Goal: Communication & Community: Answer question/provide support

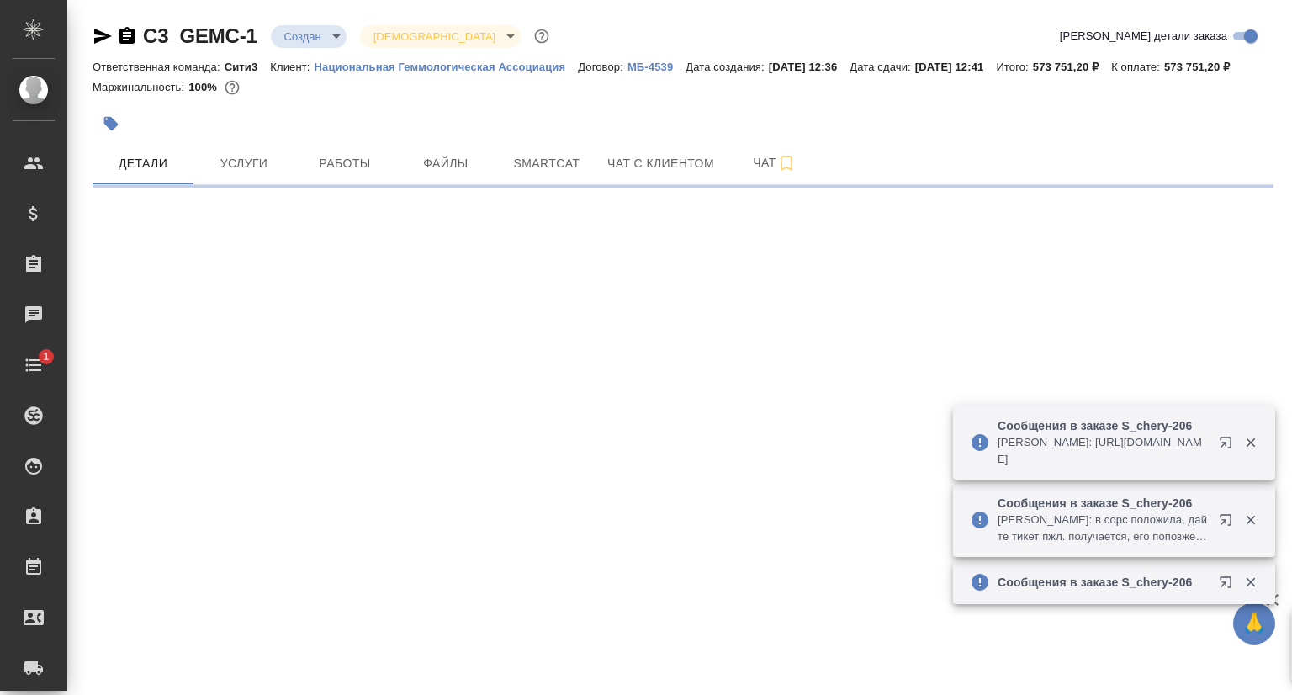
select select "RU"
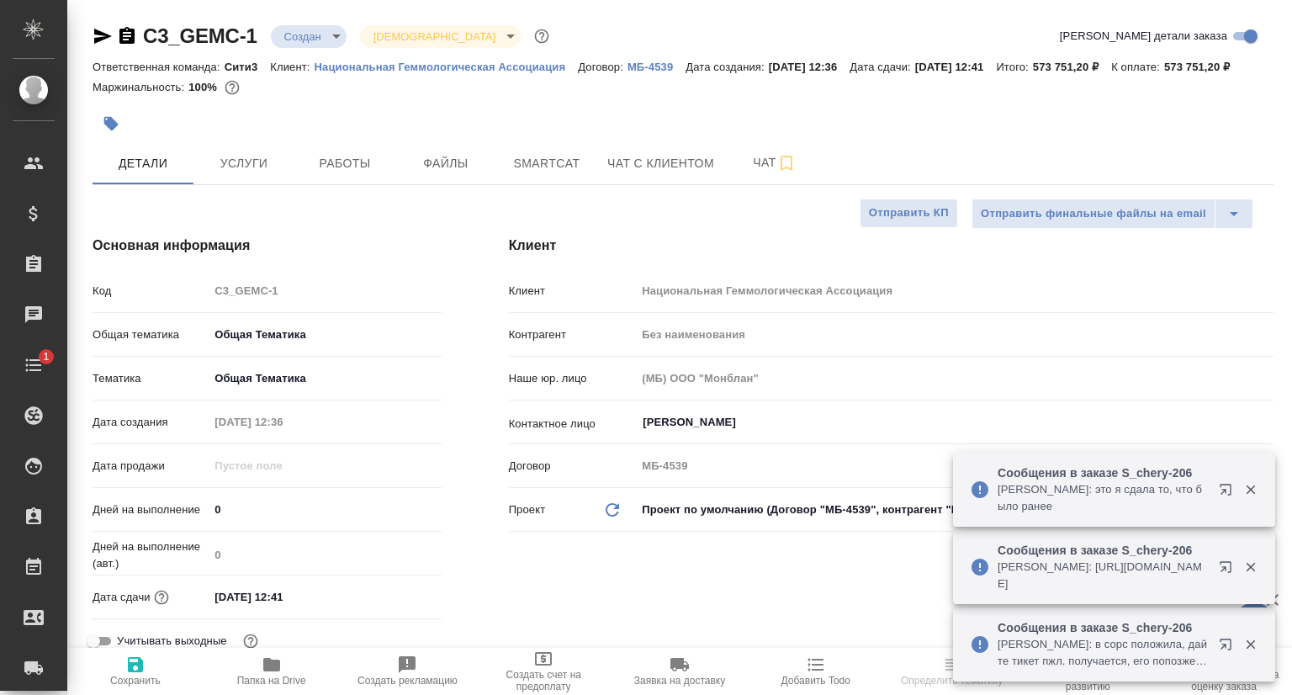
type textarea "x"
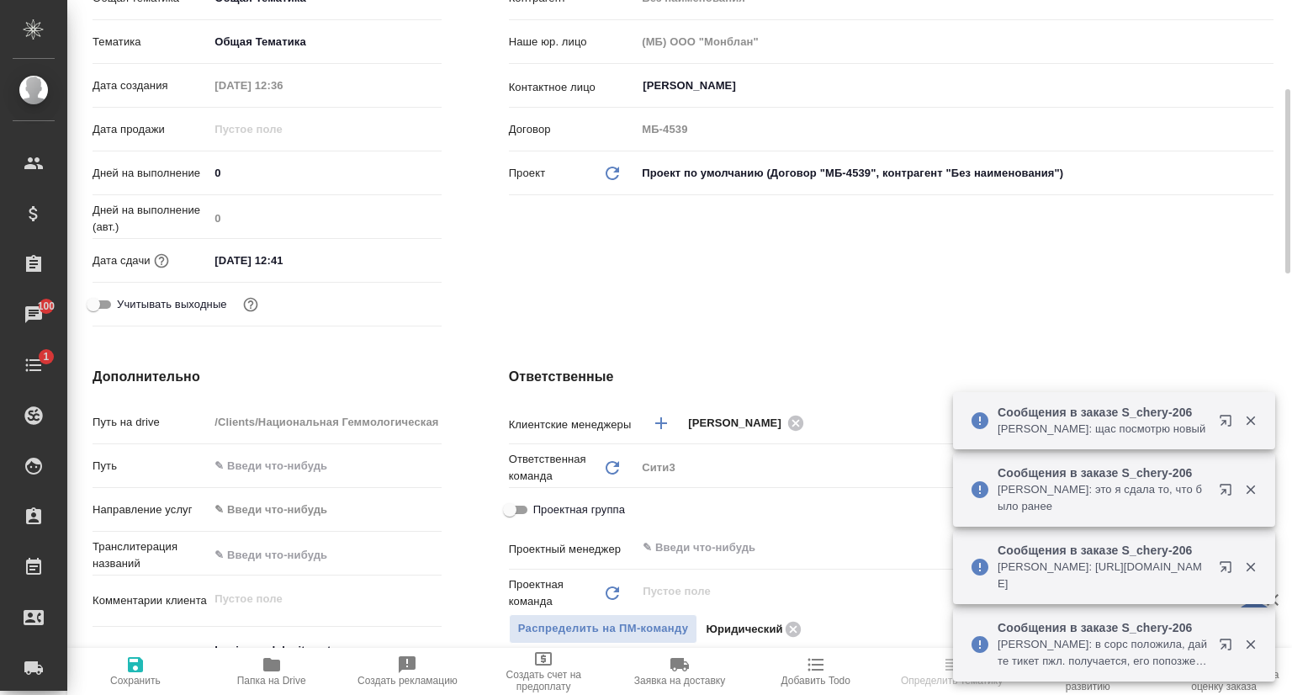
scroll to position [505, 0]
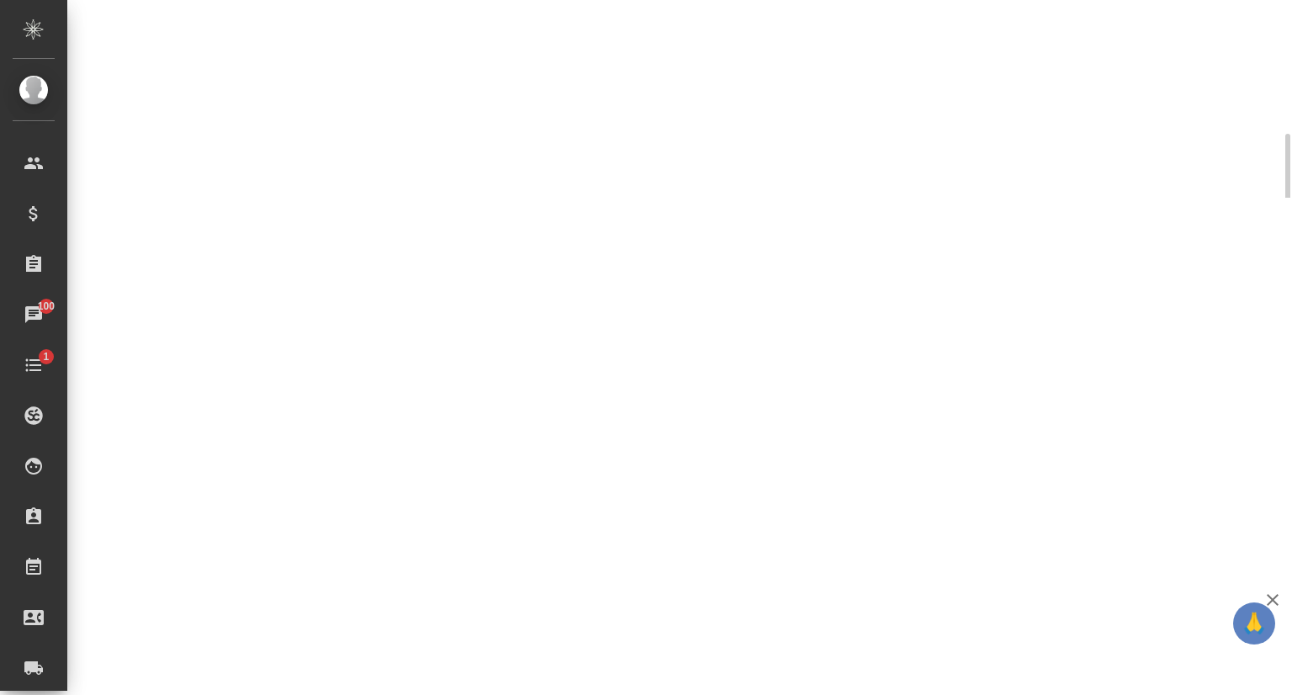
select select "RU"
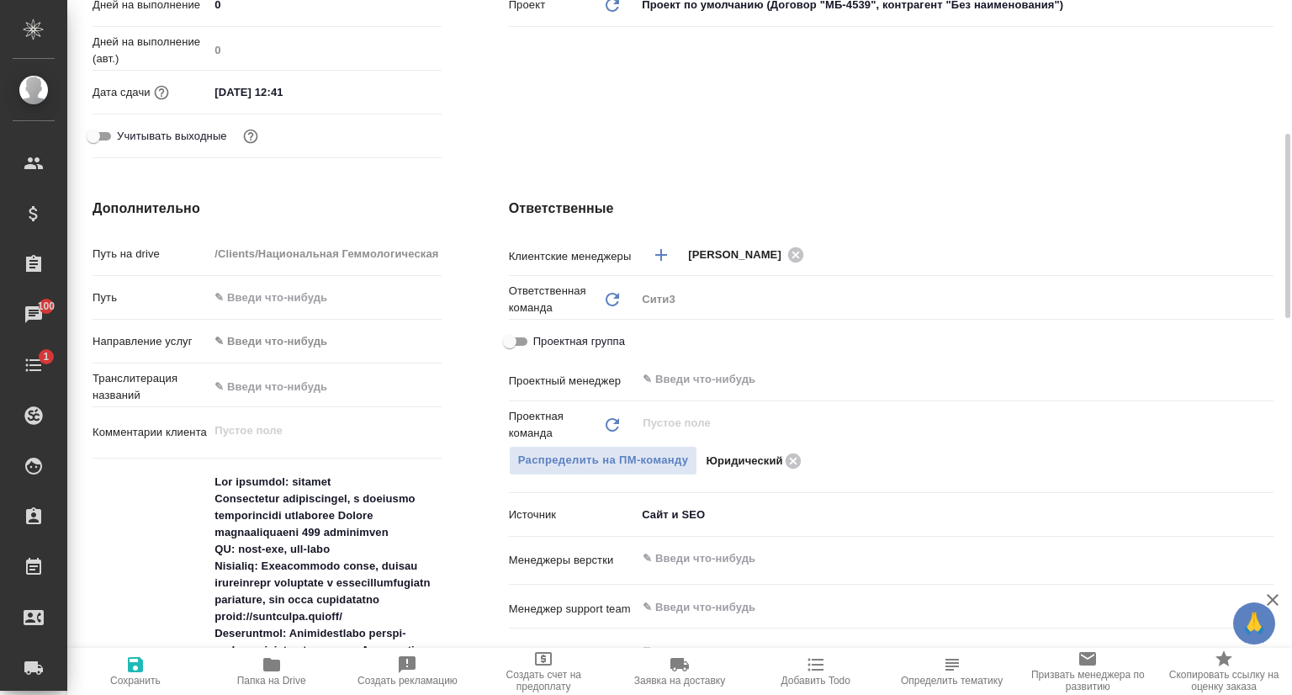
type textarea "x"
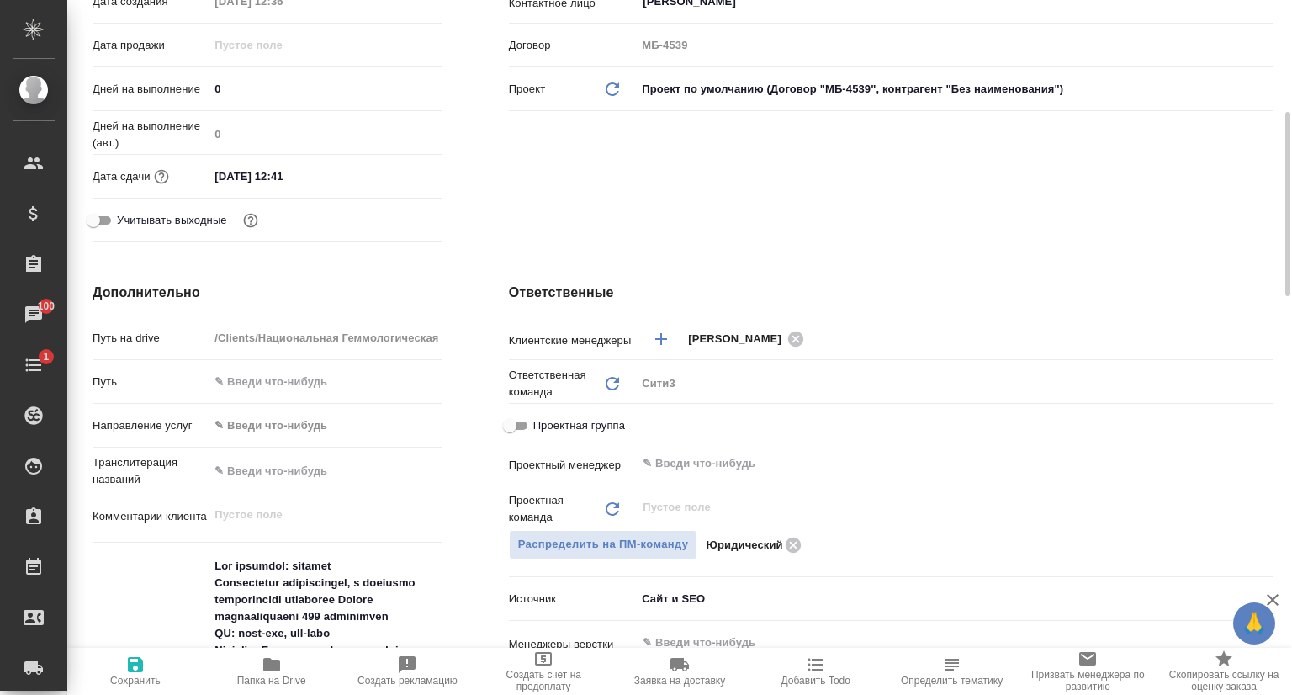
scroll to position [0, 0]
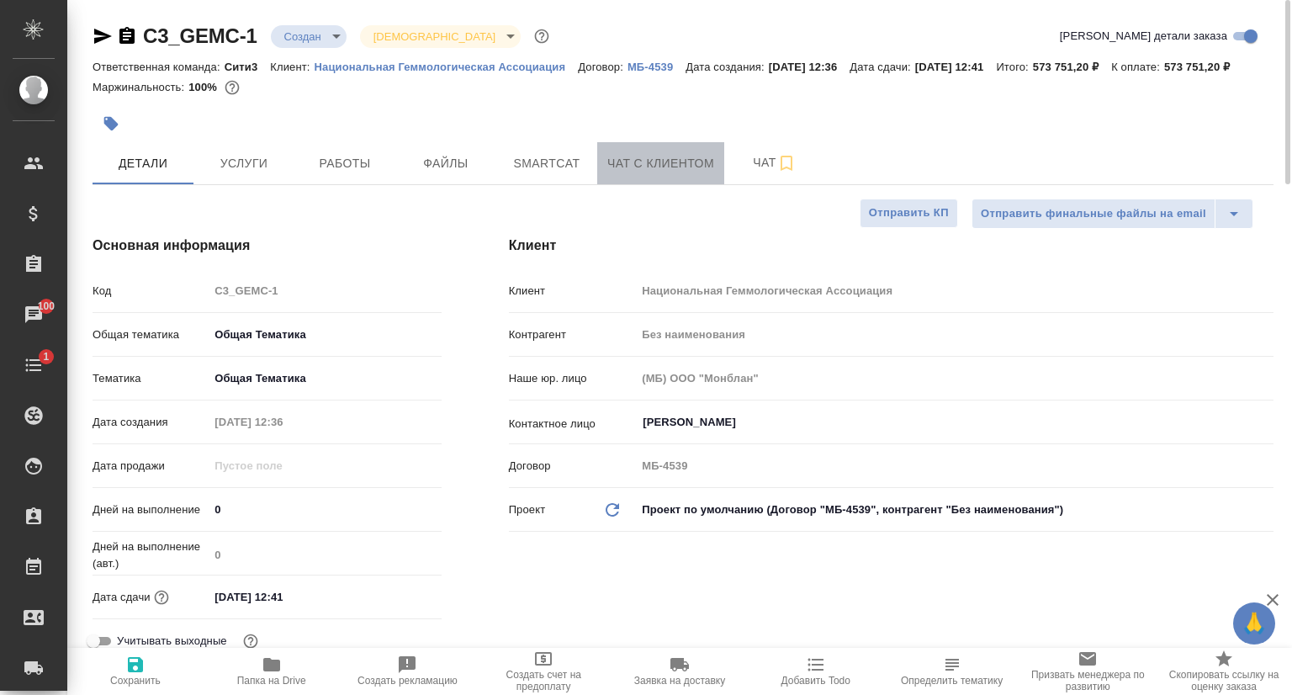
click at [666, 168] on button "Чат с клиентом" at bounding box center [660, 163] width 127 height 42
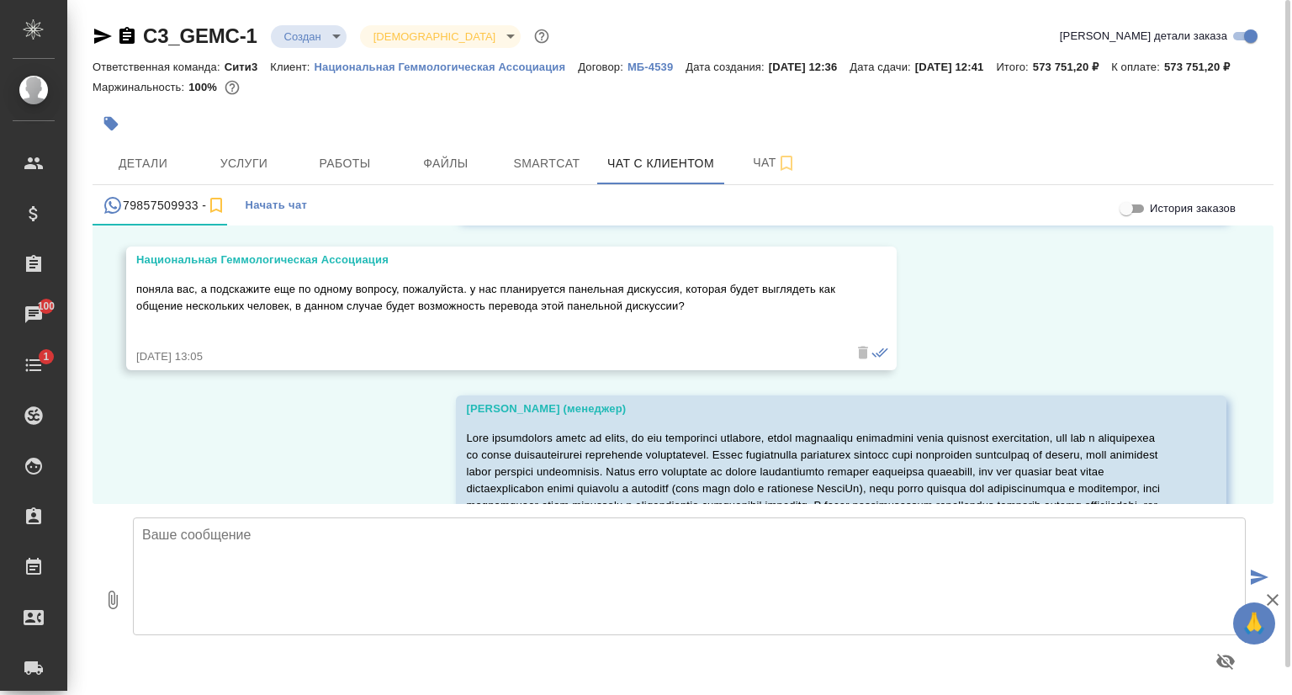
scroll to position [3860, 0]
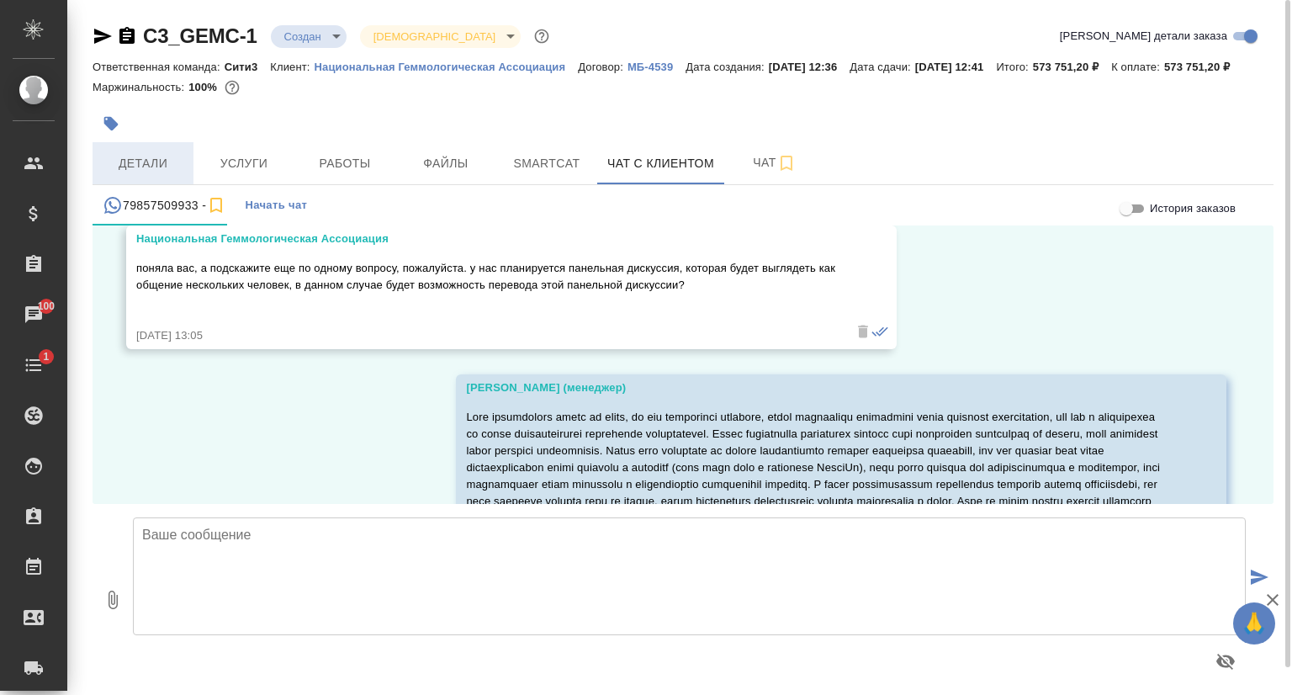
click at [141, 174] on span "Детали" at bounding box center [143, 163] width 81 height 21
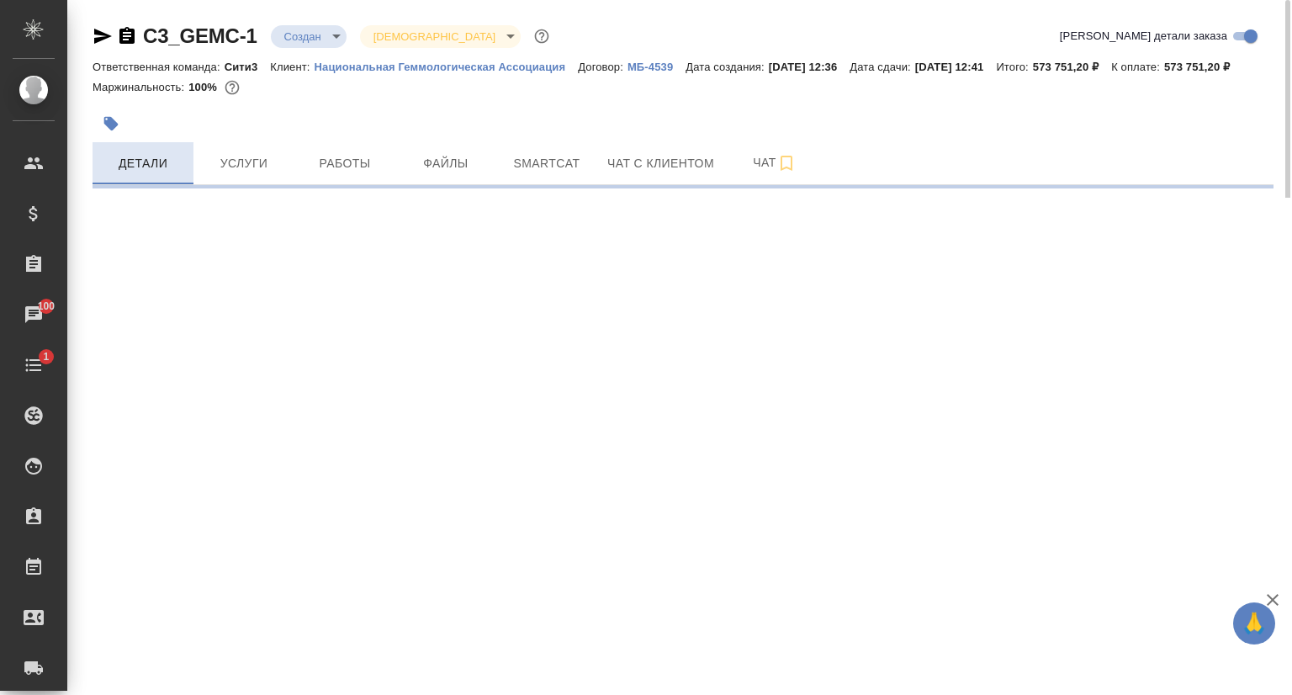
select select "RU"
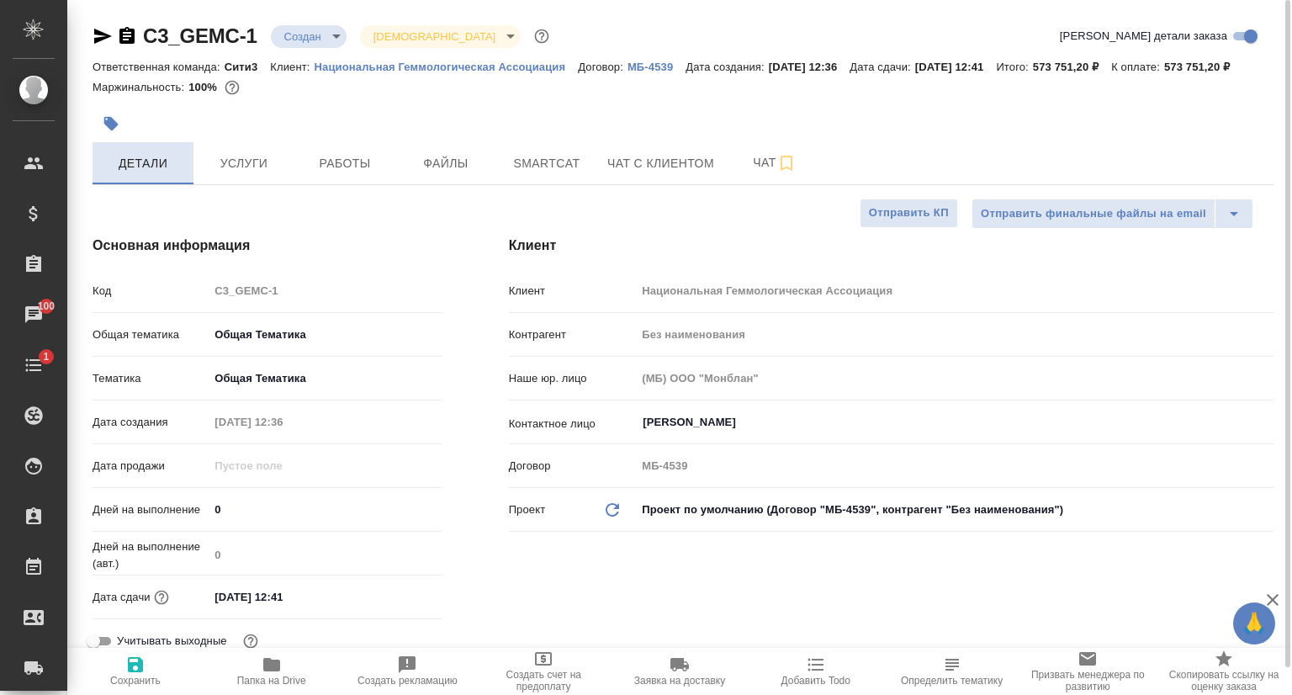
type textarea "x"
click at [436, 66] on p "Национальная Геммологическая Ассоциация" at bounding box center [446, 67] width 264 height 13
type textarea "x"
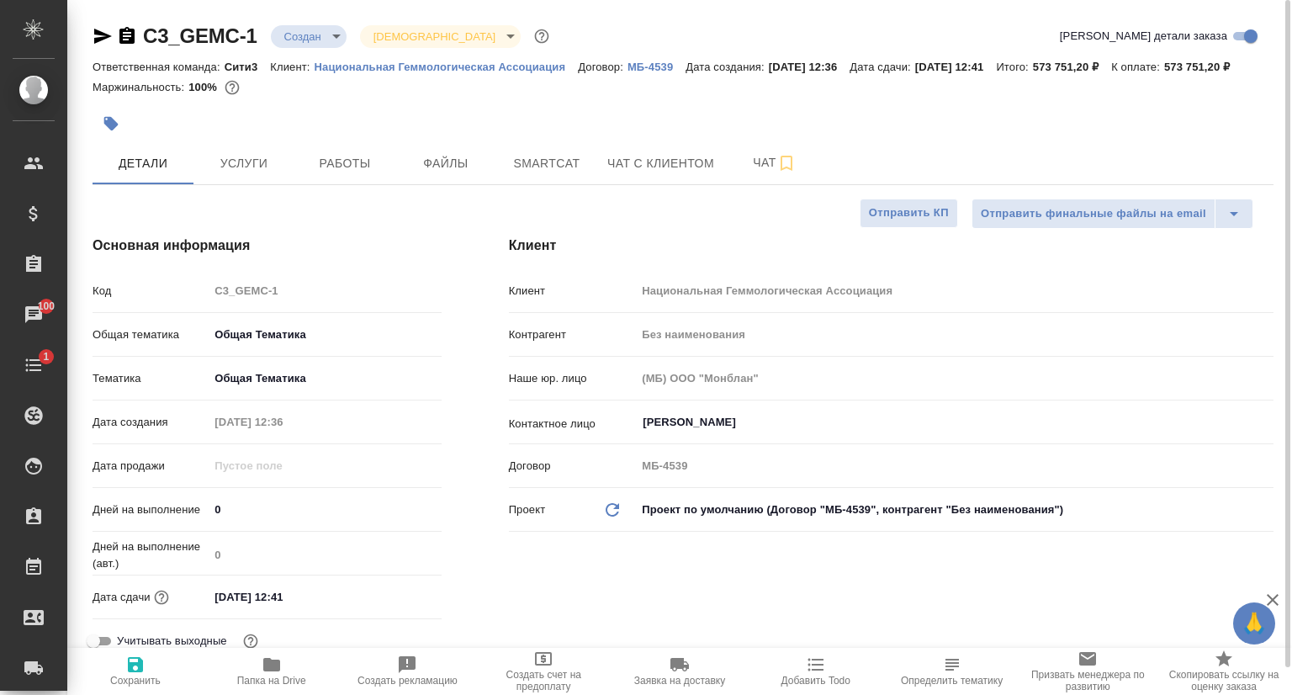
type textarea "x"
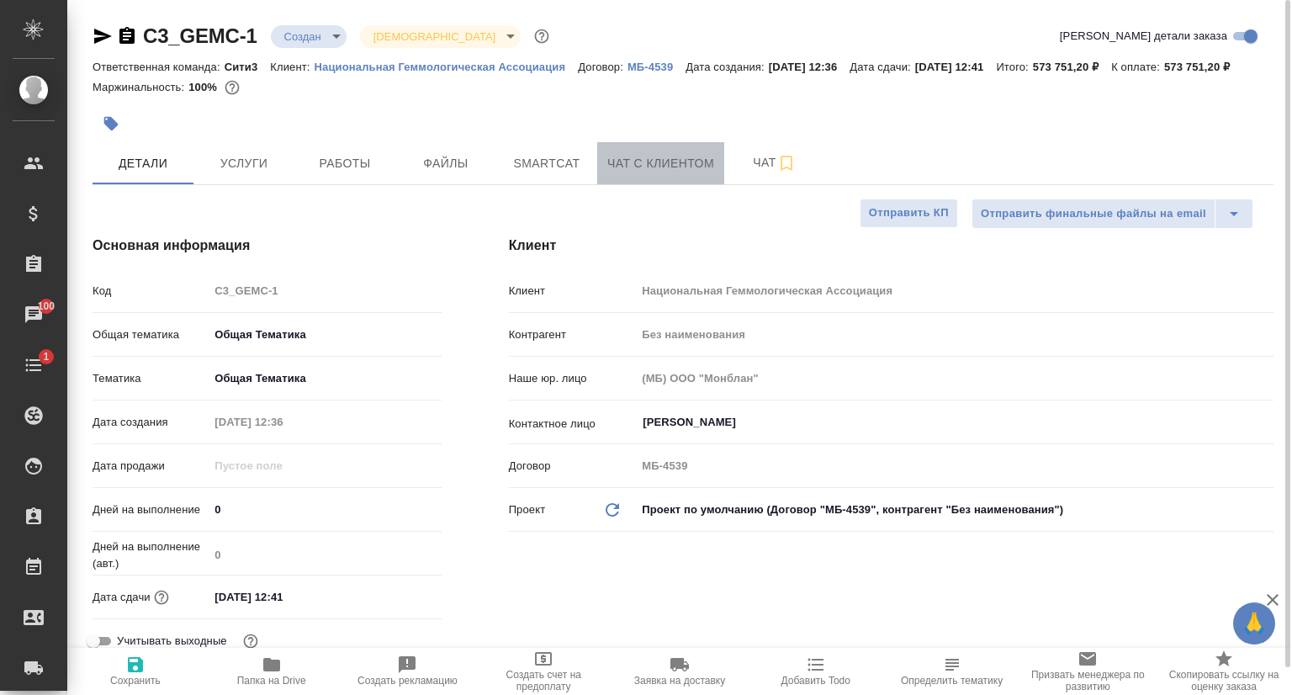
click at [614, 174] on span "Чат с клиентом" at bounding box center [660, 163] width 107 height 21
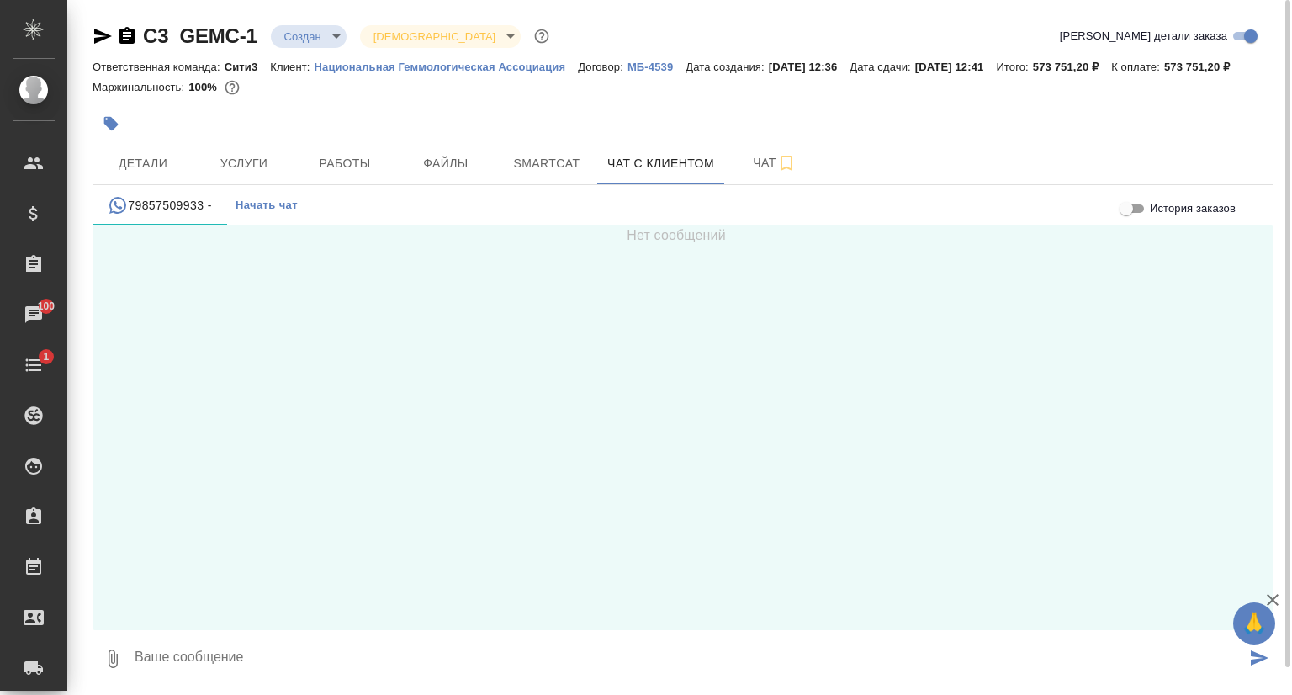
click at [690, 142] on div at bounding box center [485, 123] width 787 height 37
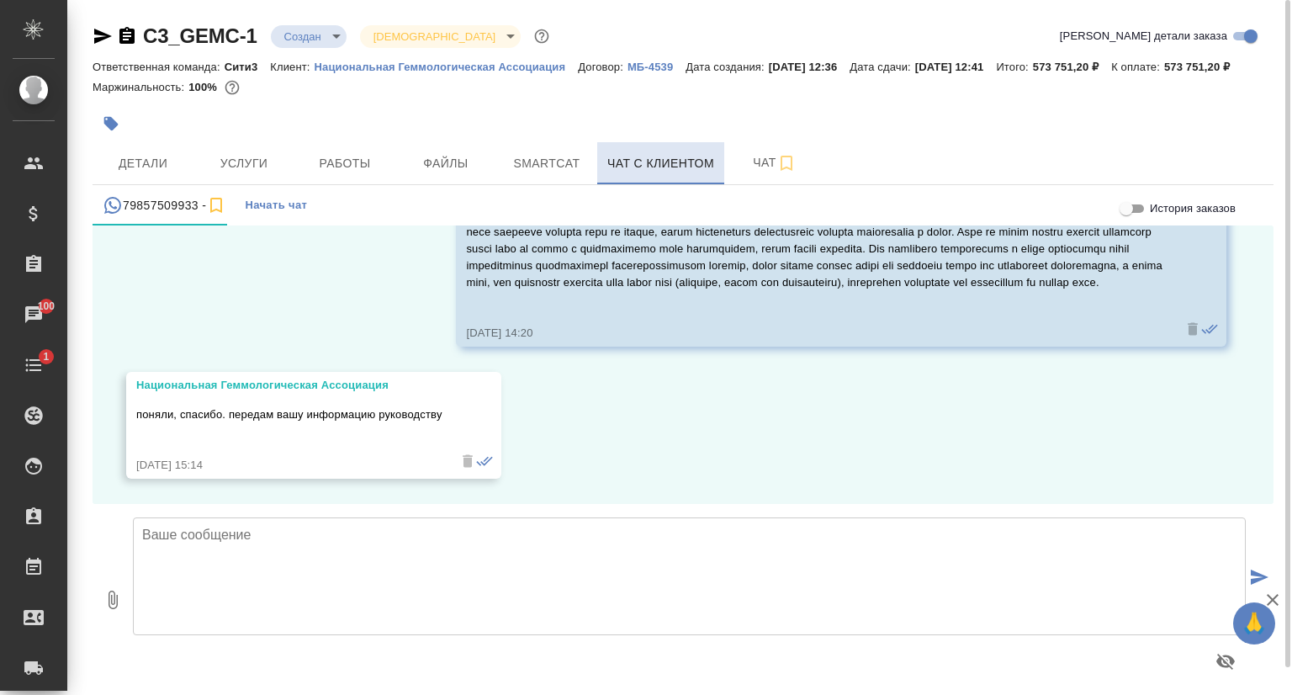
scroll to position [4198, 0]
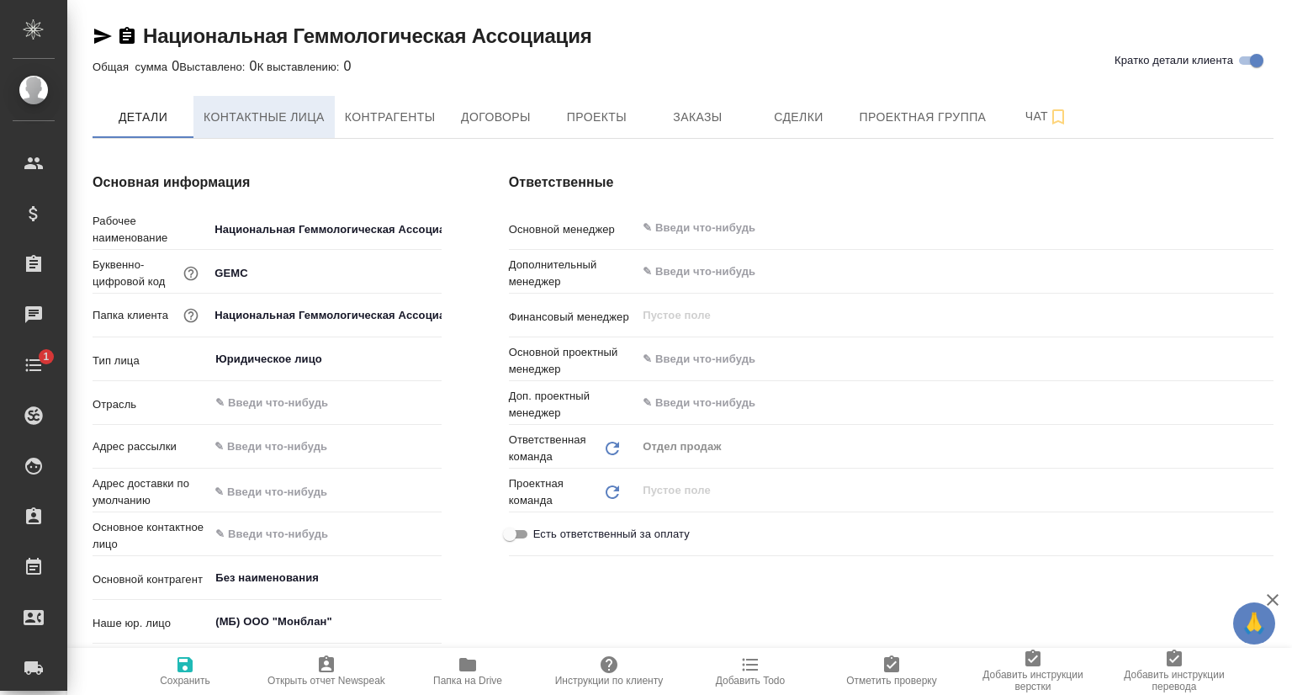
type textarea "x"
click at [290, 135] on button "Контактные лица" at bounding box center [263, 117] width 141 height 42
type textarea "x"
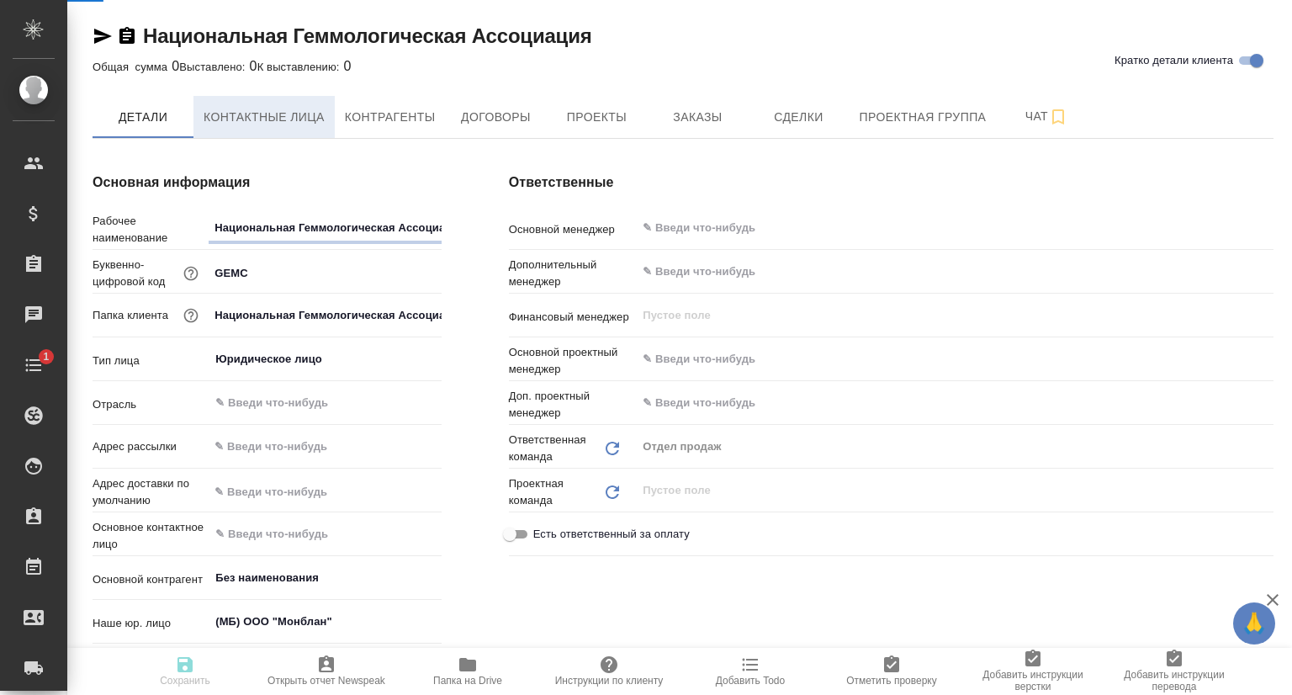
type textarea "x"
select select "RU"
